Goal: Information Seeking & Learning: Learn about a topic

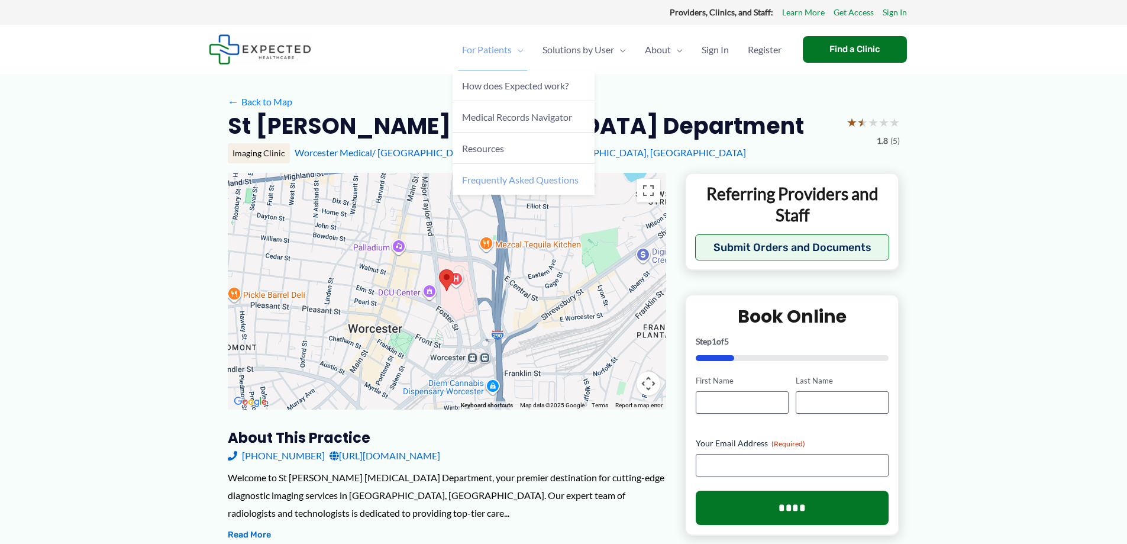
click at [510, 180] on span "Frequently Asked Questions" at bounding box center [520, 179] width 117 height 11
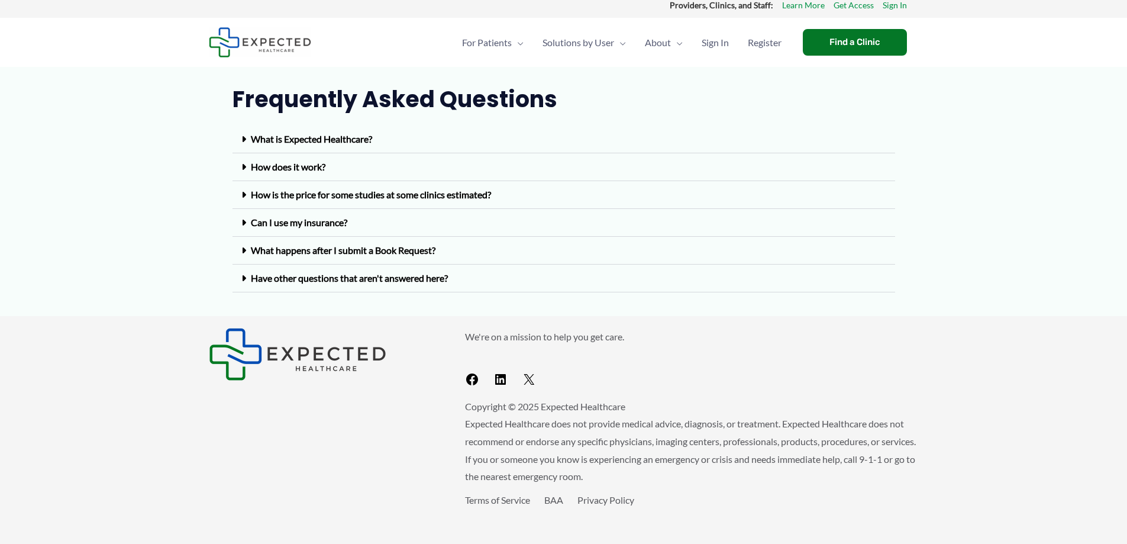
scroll to position [11, 0]
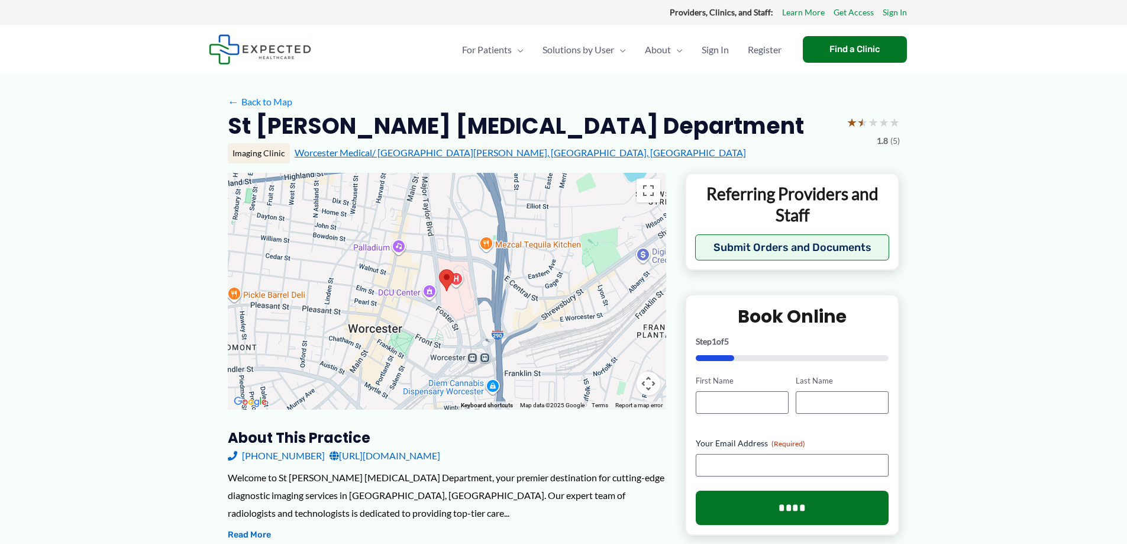
click at [356, 153] on link "Worcester Medical/ [GEOGRAPHIC_DATA][PERSON_NAME], [GEOGRAPHIC_DATA], [GEOGRAPH…" at bounding box center [521, 152] width 452 height 11
